Goal: Task Accomplishment & Management: Complete application form

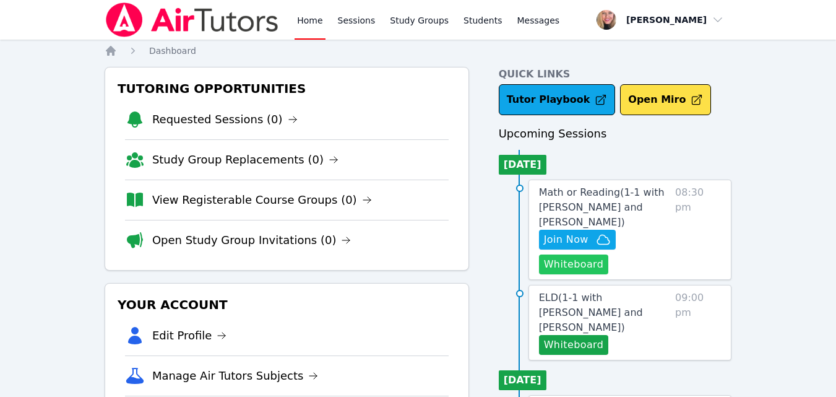
click at [587, 254] on button "Whiteboard" at bounding box center [574, 264] width 70 height 20
click at [603, 232] on icon "button" at bounding box center [603, 239] width 15 height 15
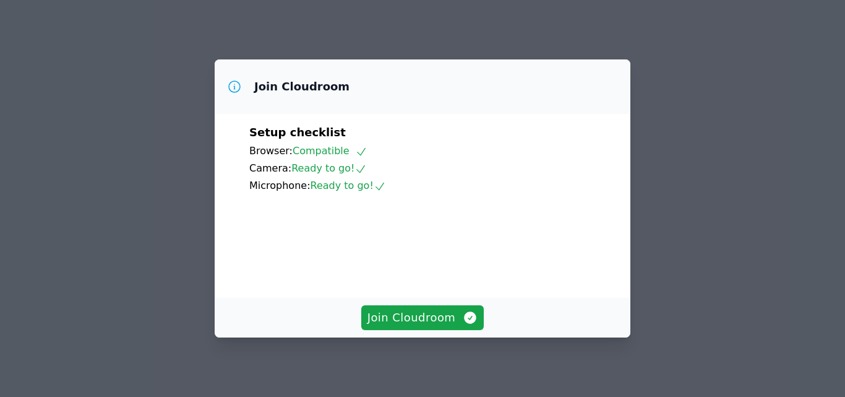
scroll to position [62, 0]
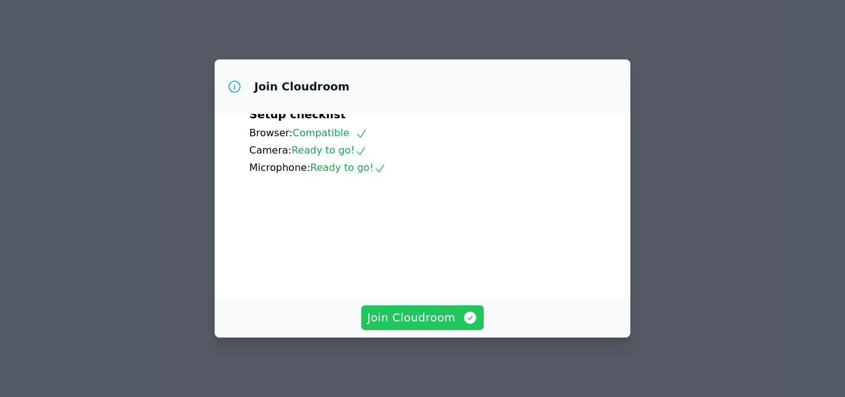
click at [423, 314] on span "Join Cloudroom" at bounding box center [423, 317] width 111 height 17
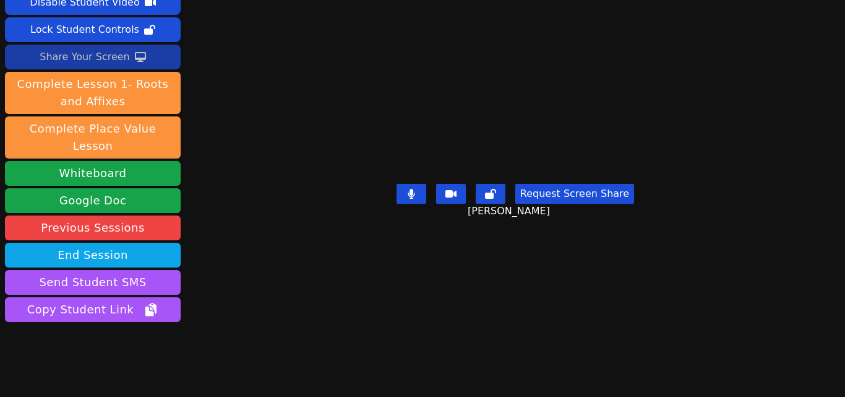
click at [131, 66] on button "Share Your Screen" at bounding box center [93, 57] width 176 height 25
click at [92, 56] on div "Share Your Screen" at bounding box center [85, 57] width 90 height 20
click at [101, 58] on div "Share Your Screen" at bounding box center [85, 57] width 90 height 20
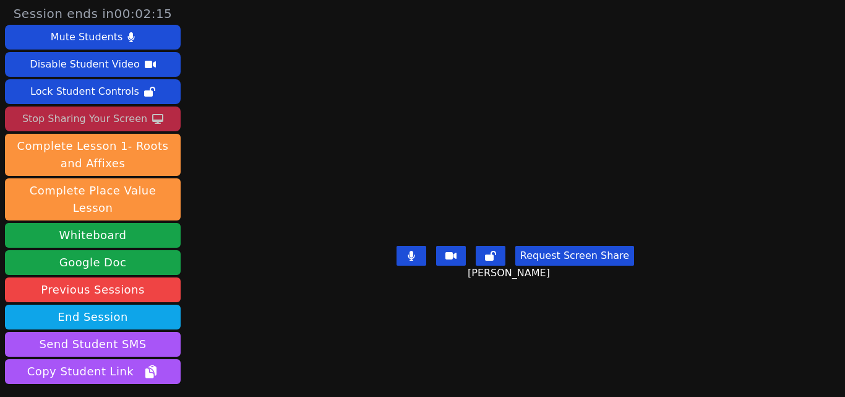
scroll to position [0, 0]
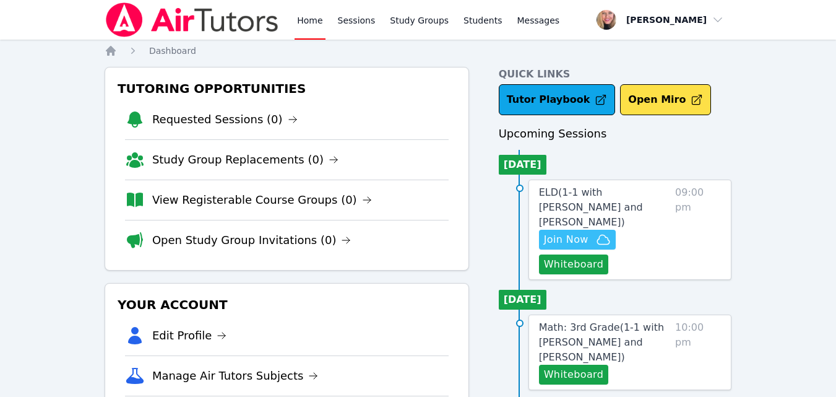
click at [563, 232] on span "Join Now" at bounding box center [566, 239] width 45 height 15
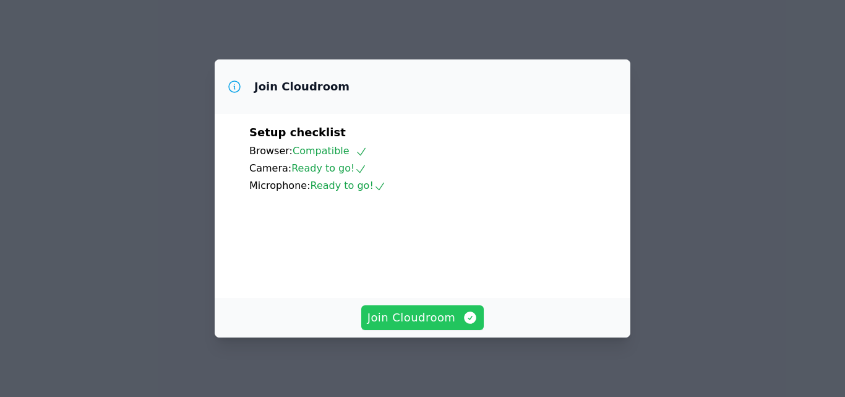
click at [431, 319] on span "Join Cloudroom" at bounding box center [423, 317] width 111 height 17
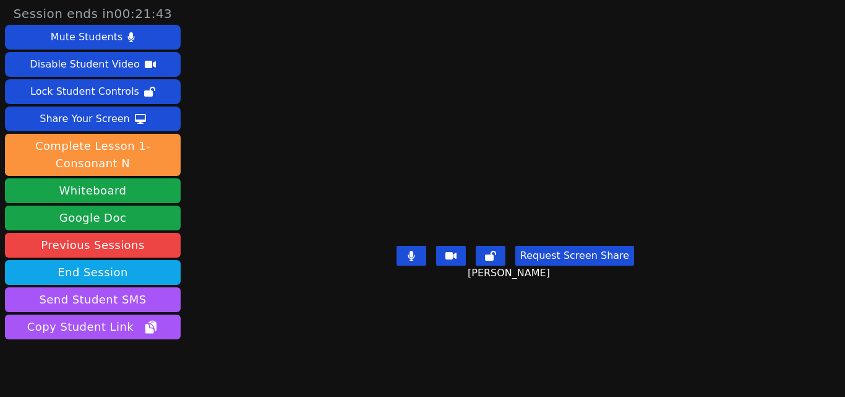
scroll to position [49, 0]
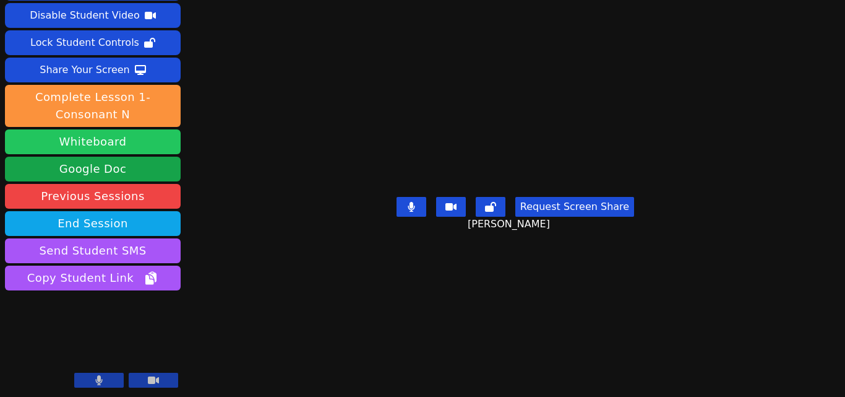
click at [150, 144] on button "Whiteboard" at bounding box center [93, 141] width 176 height 25
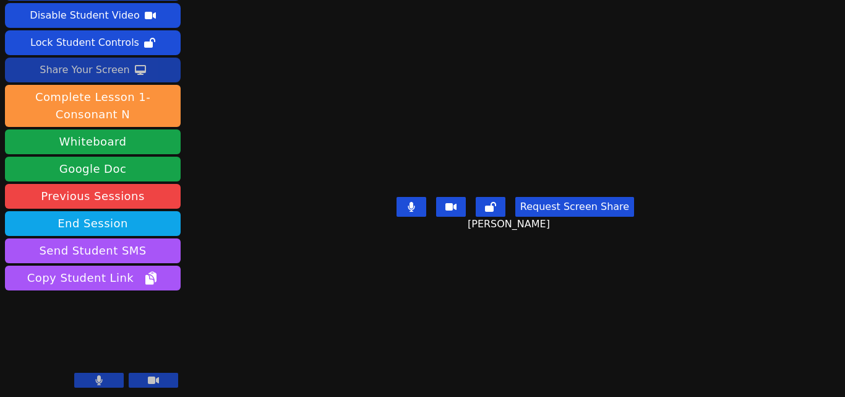
click at [135, 71] on icon at bounding box center [140, 70] width 11 height 10
click at [119, 69] on div "Share Your Screen" at bounding box center [85, 70] width 90 height 20
click at [83, 70] on div "Share Your Screen" at bounding box center [85, 70] width 90 height 20
click at [111, 77] on div "Share Your Screen" at bounding box center [85, 70] width 90 height 20
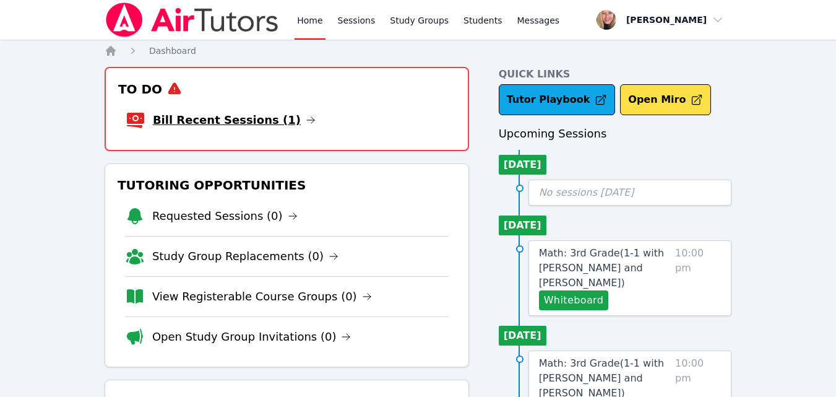
click at [258, 124] on link "Bill Recent Sessions (1)" at bounding box center [234, 119] width 163 height 17
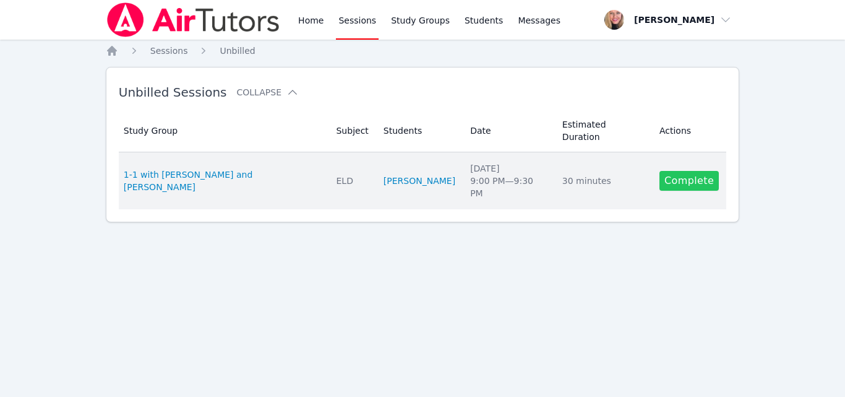
click at [696, 171] on link "Complete" at bounding box center [689, 181] width 59 height 20
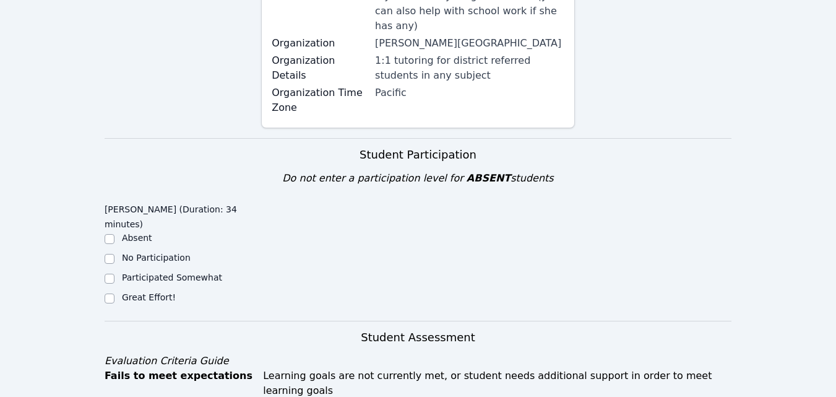
scroll to position [371, 0]
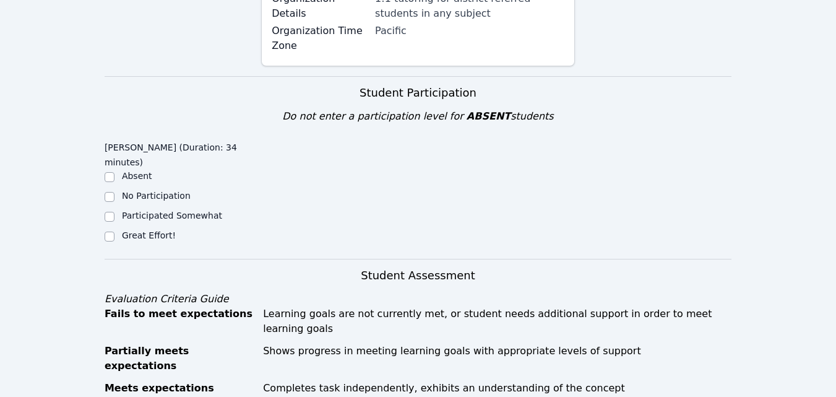
click at [162, 230] on label "Great Effort!" at bounding box center [149, 235] width 54 height 10
click at [114, 231] on input "Great Effort!" at bounding box center [110, 236] width 10 height 10
checkbox input "true"
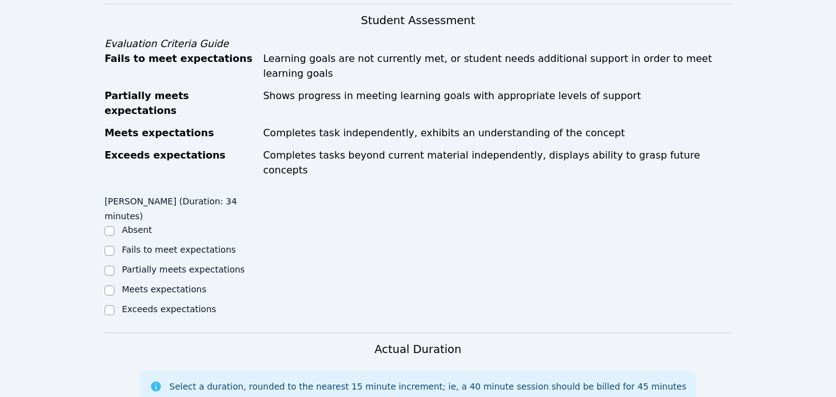
scroll to position [619, 0]
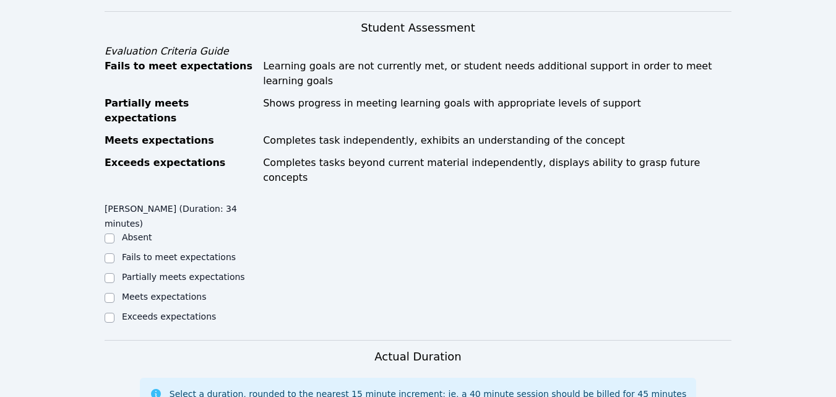
click at [158, 272] on label "Partially meets expectations" at bounding box center [183, 277] width 123 height 10
click at [114, 273] on input "Partially meets expectations" at bounding box center [110, 278] width 10 height 10
checkbox input "true"
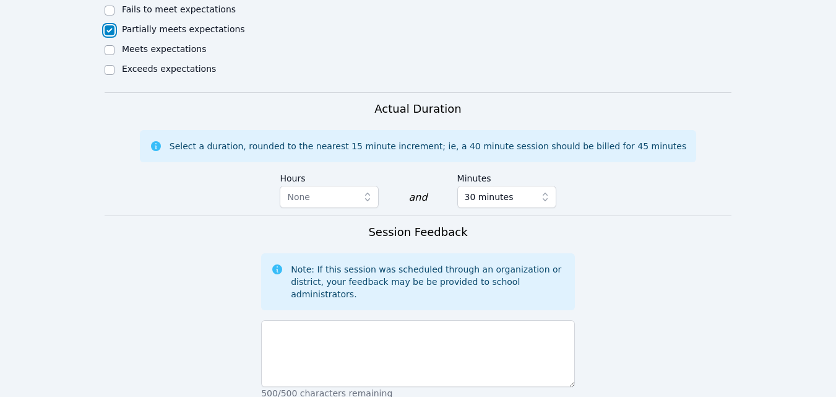
scroll to position [988, 0]
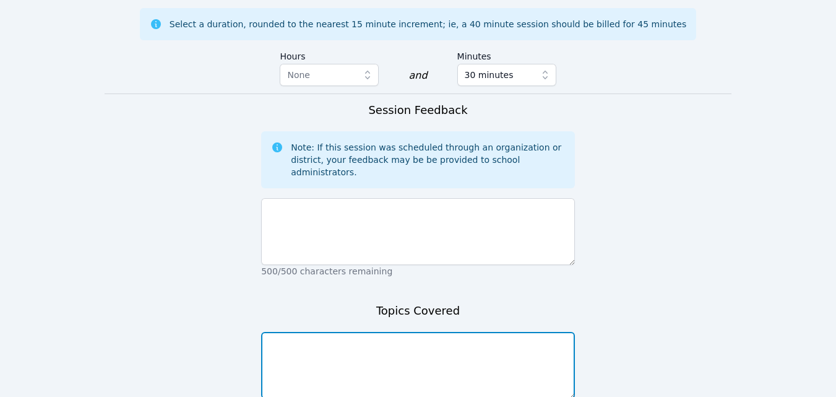
click at [465, 332] on textarea at bounding box center [418, 365] width 314 height 67
type textarea "Intros. "All about Kira", word of the day."
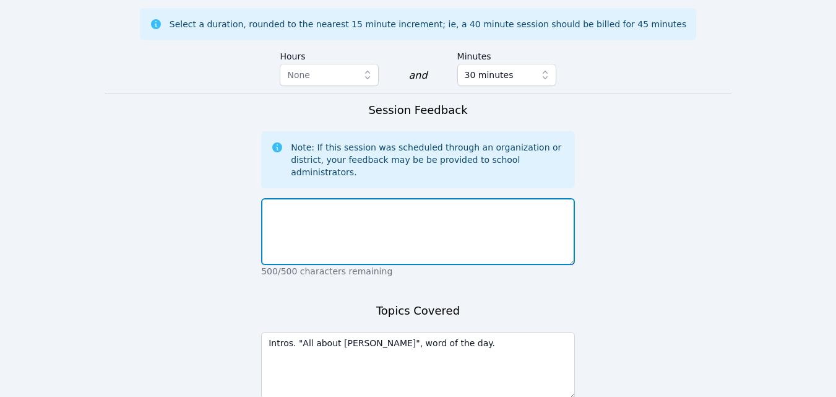
click at [441, 198] on textarea at bounding box center [418, 231] width 314 height 67
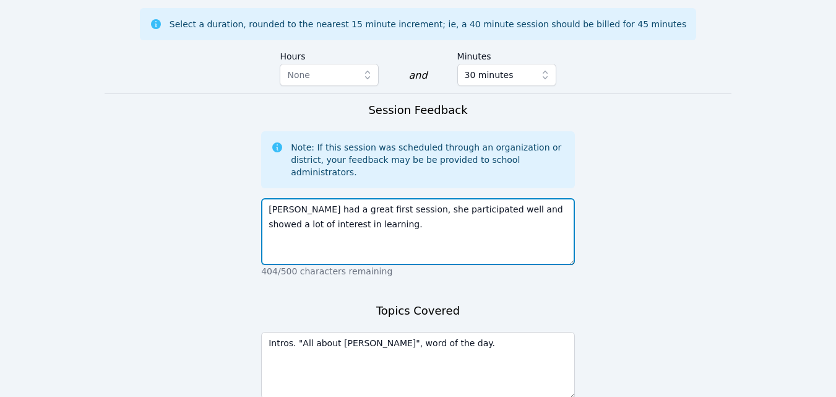
type textarea "Kira had a great first session, she participated well and showed a lot of inter…"
